Goal: Find specific fact: Find specific fact

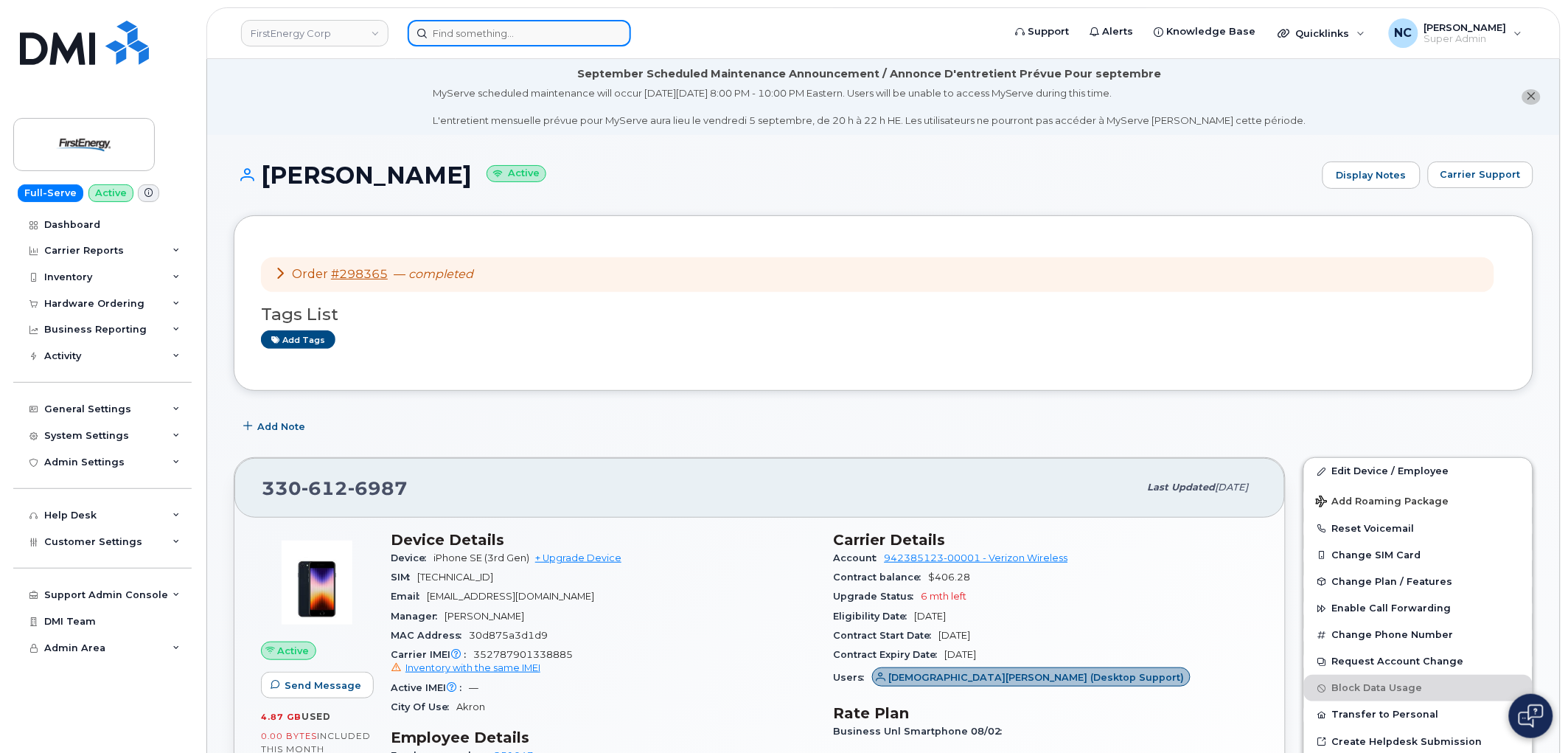
click at [534, 42] on input at bounding box center [519, 33] width 223 height 27
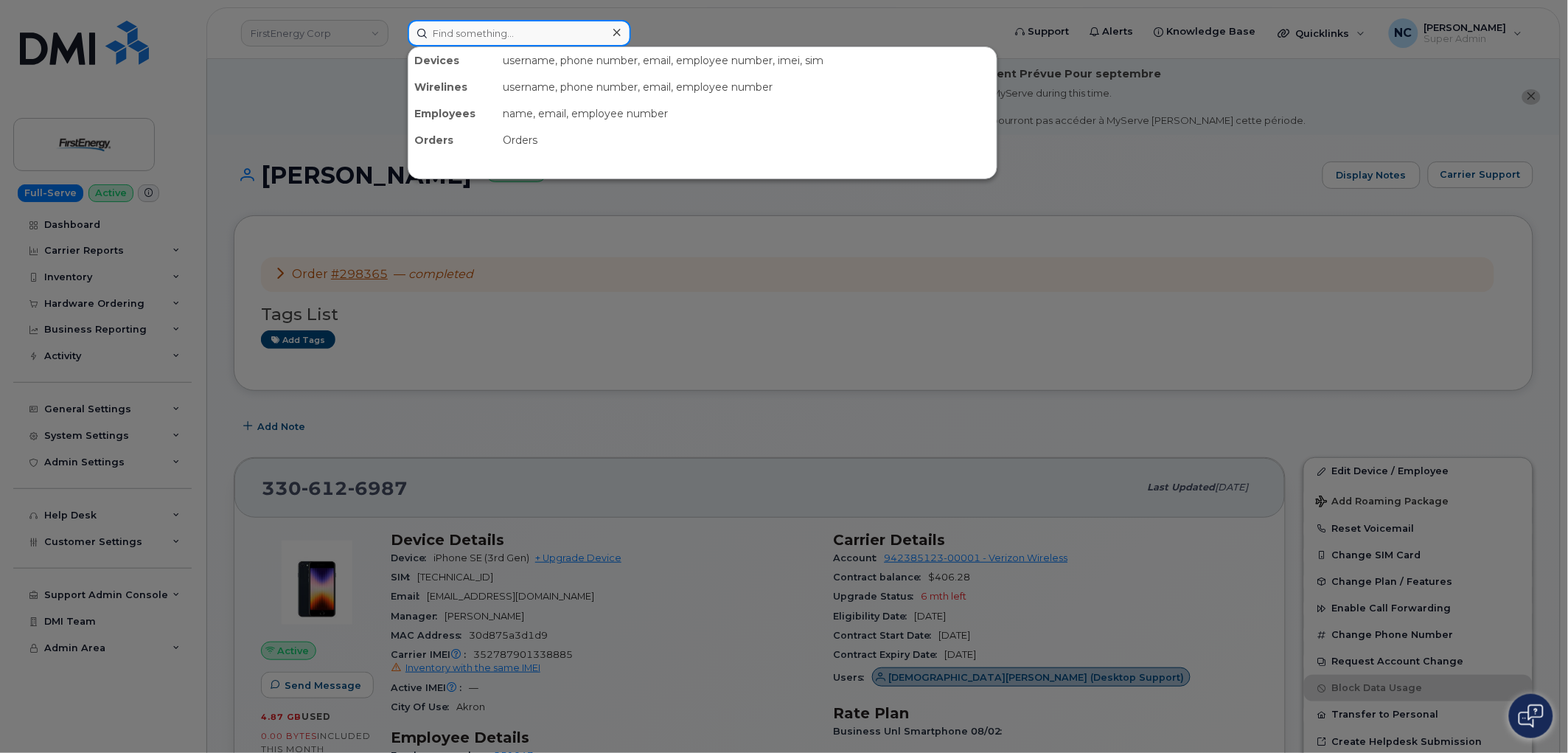
paste input "[PHONE_NUMBER]"
type input "[PHONE_NUMBER]"
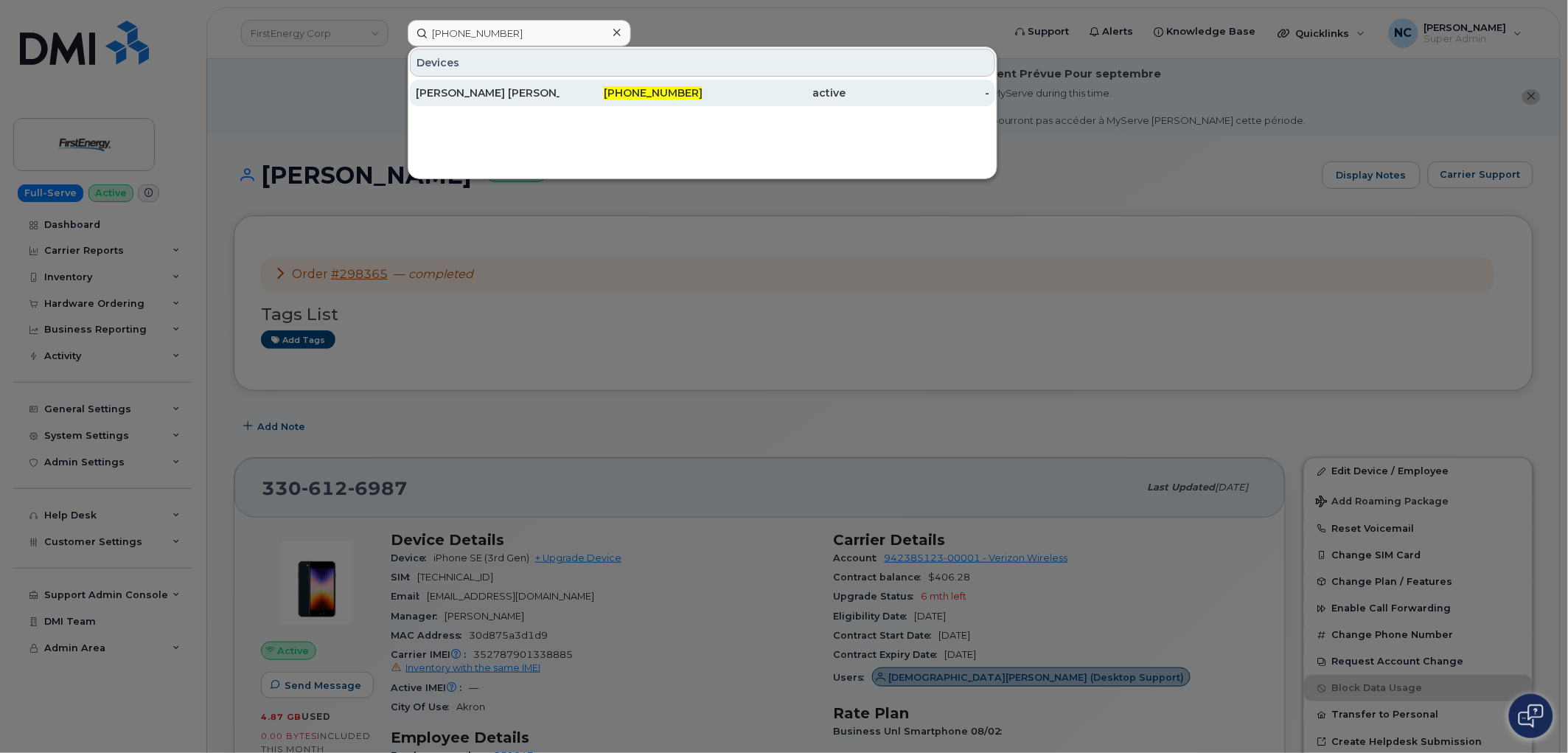
click at [527, 88] on div "[PERSON_NAME] [PERSON_NAME]" at bounding box center [488, 92] width 144 height 15
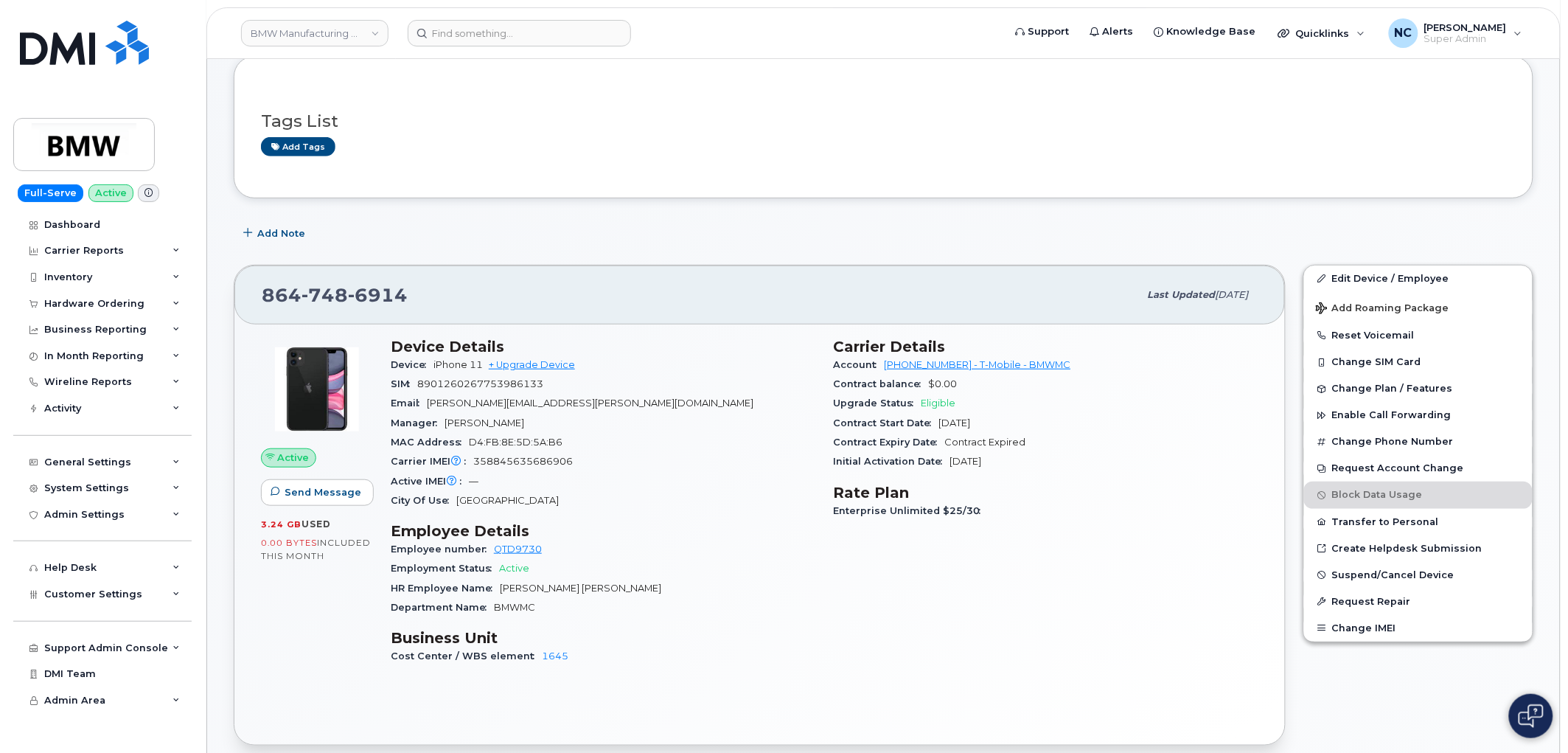
scroll to position [163, 0]
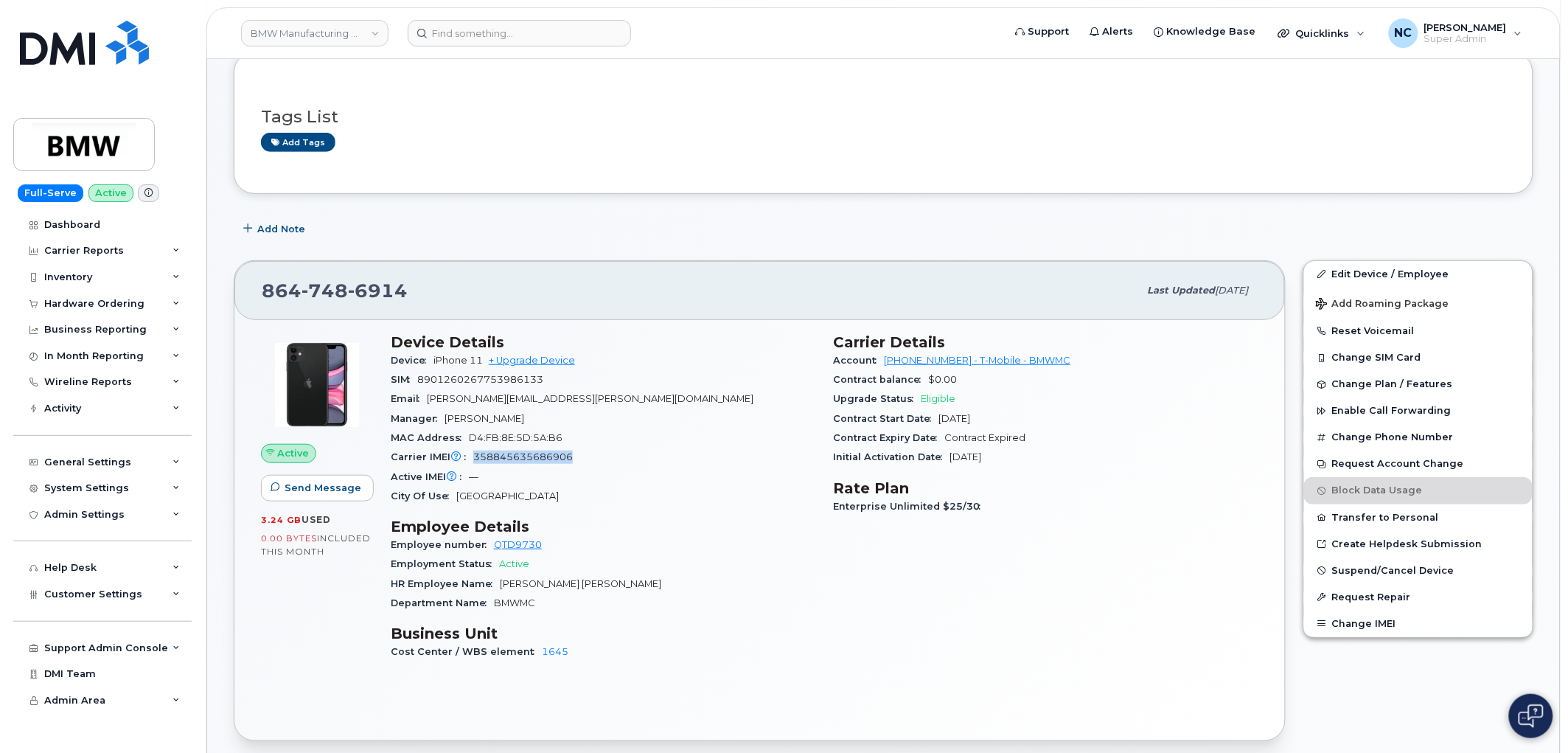
drag, startPoint x: 582, startPoint y: 450, endPoint x: 470, endPoint y: 461, distance: 112.5
click at [470, 461] on div "Carrier IMEI Carrier IMEI is reported during the last billing cycle or change o…" at bounding box center [603, 457] width 425 height 19
copy span "358845635686906"
drag, startPoint x: 553, startPoint y: 376, endPoint x: 440, endPoint y: 364, distance: 113.6
click at [421, 385] on div "SIM 8901260267753986133" at bounding box center [603, 380] width 425 height 19
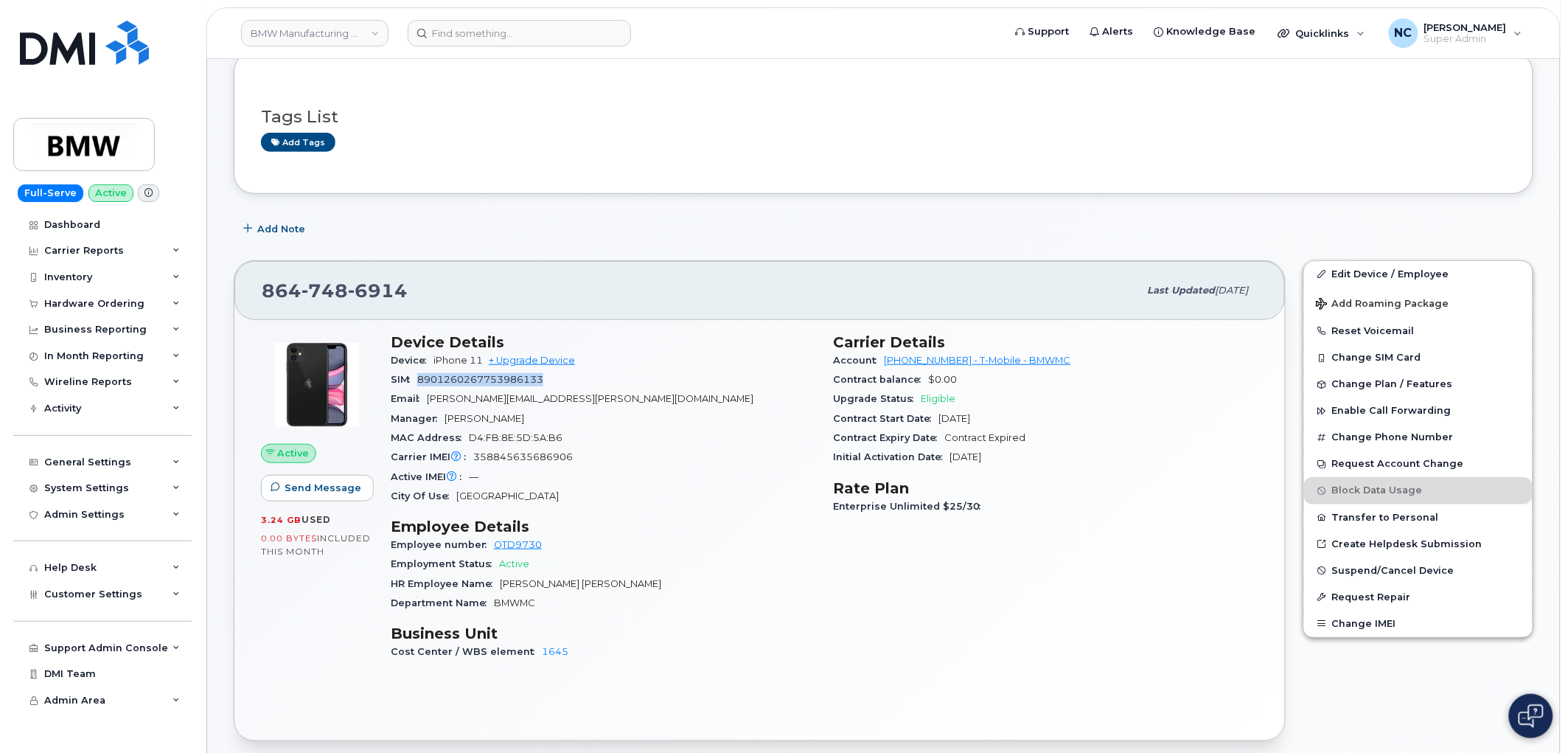
copy span "8901260267753986133"
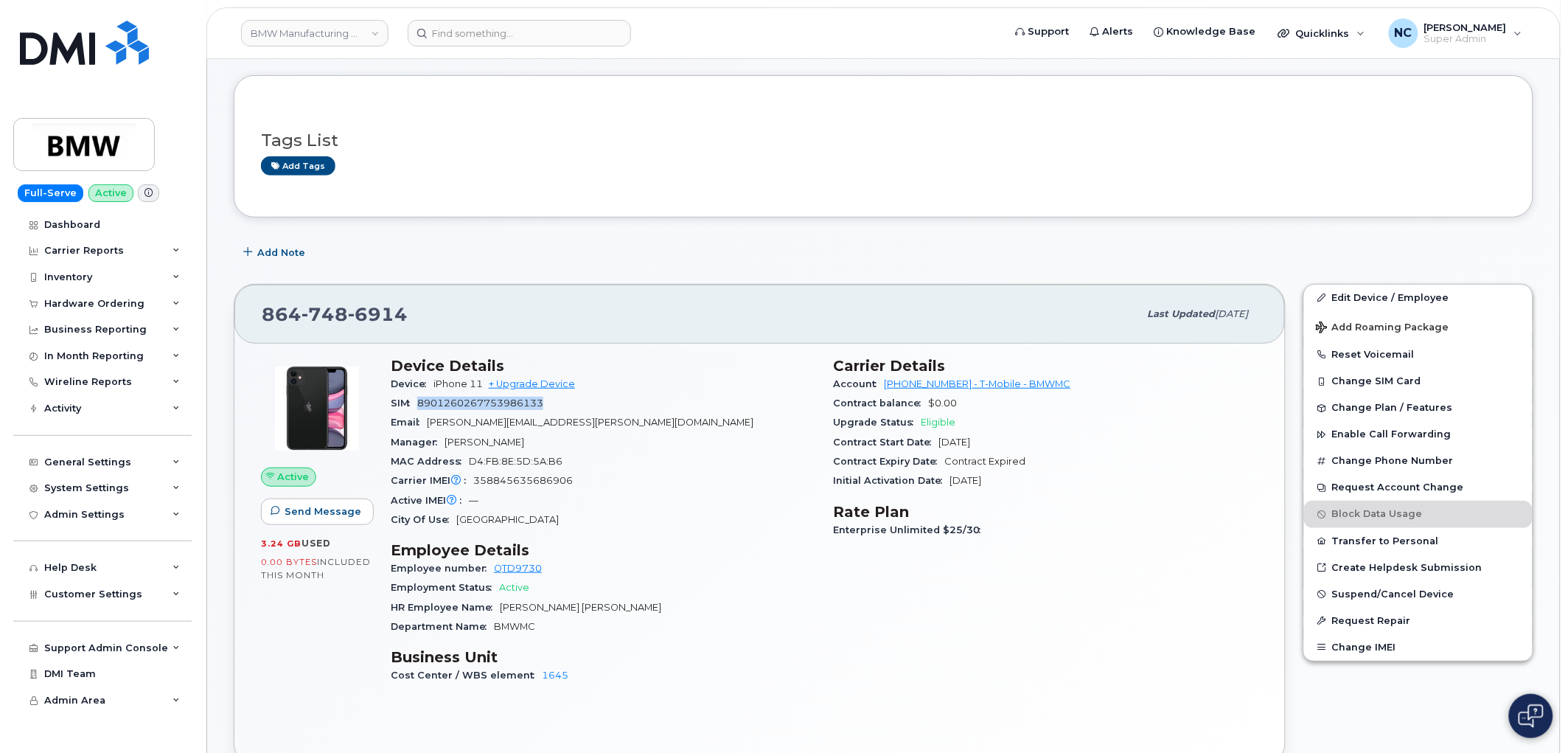
scroll to position [0, 0]
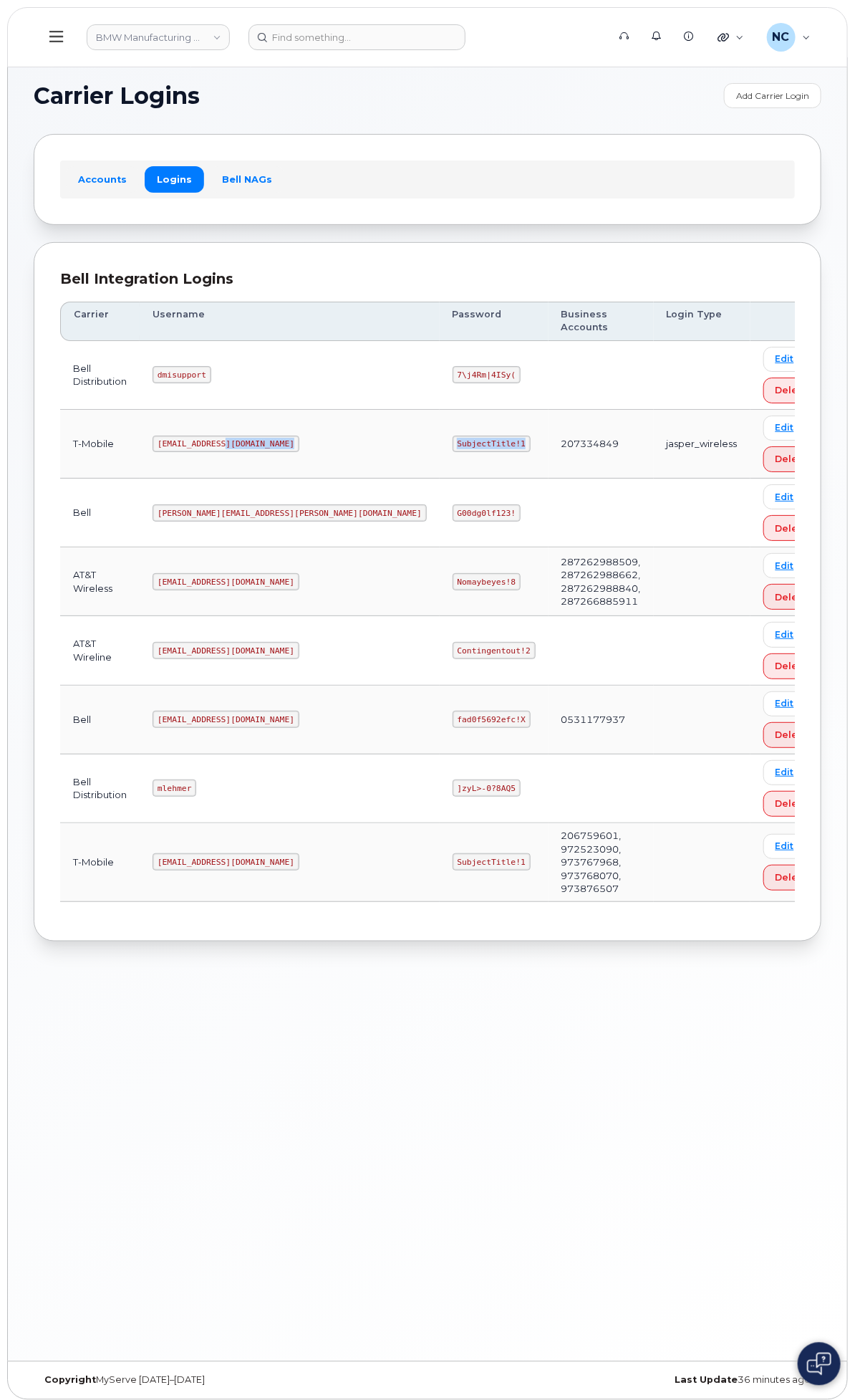
drag, startPoint x: 548, startPoint y: 453, endPoint x: 436, endPoint y: 452, distance: 112.0
click at [436, 452] on tr "T-Mobile [EMAIL_ADDRESS][DOMAIN_NAME] SubjectTitle!1 207334849 jasper_wireless …" at bounding box center [446, 444] width 774 height 69
copy tr "SubjectTitle!1"
drag, startPoint x: 540, startPoint y: 447, endPoint x: 520, endPoint y: 441, distance: 20.9
click at [474, 450] on td "SubjectTitle!1" at bounding box center [495, 444] width 109 height 69
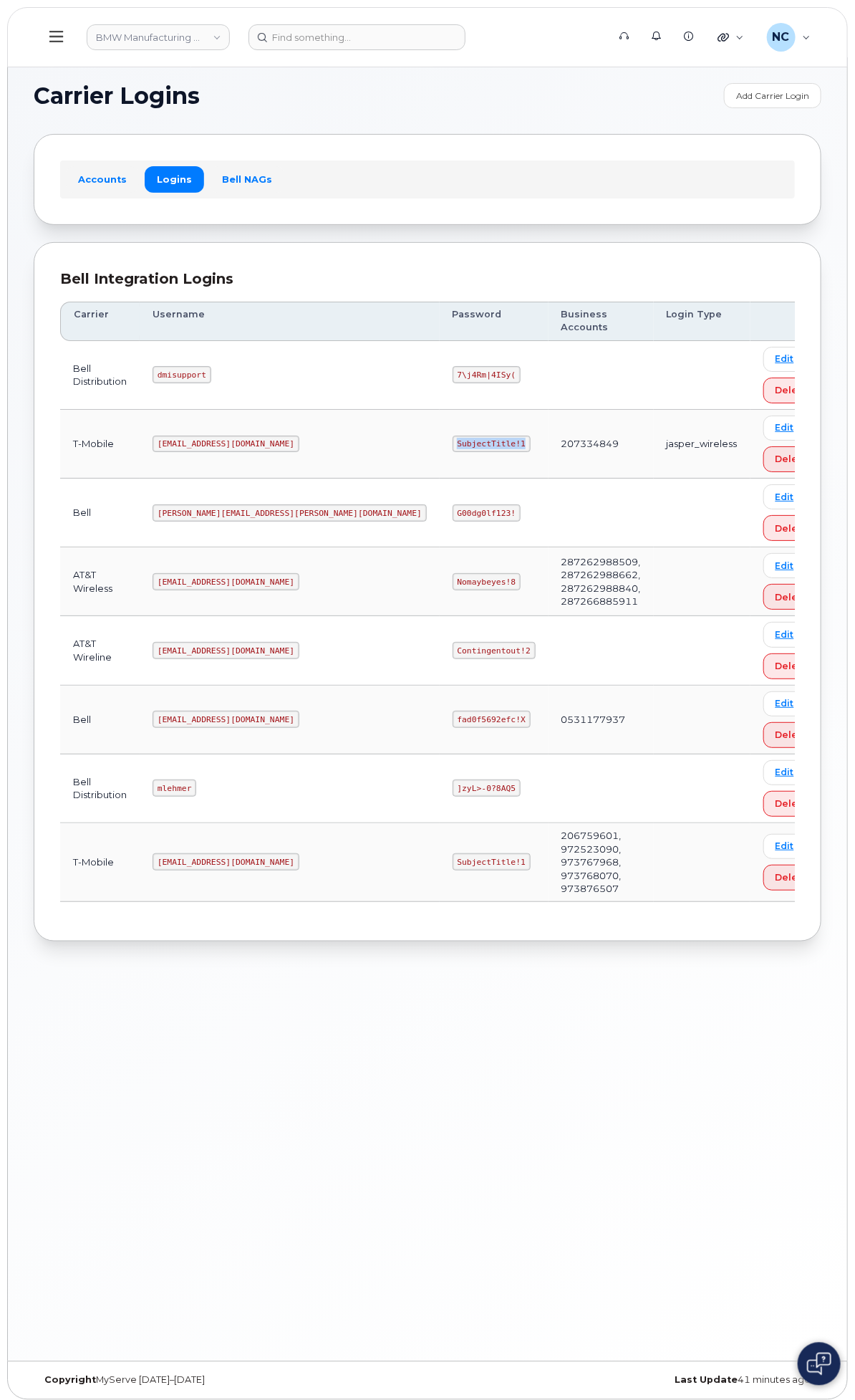
drag, startPoint x: 546, startPoint y: 438, endPoint x: 480, endPoint y: 443, distance: 66.2
click at [480, 443] on code "SubjectTitle!1" at bounding box center [492, 444] width 78 height 17
copy code "SubjectTitle!1"
